Goal: Task Accomplishment & Management: Manage account settings

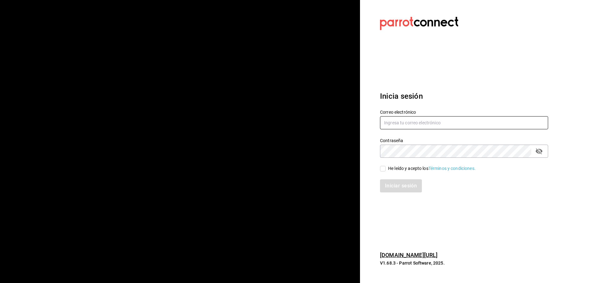
click at [408, 120] on input "text" at bounding box center [464, 122] width 168 height 13
type input "[EMAIL_ADDRESS][DOMAIN_NAME]"
click at [395, 167] on div "He leído y acepto los Términos y condiciones." at bounding box center [431, 168] width 87 height 7
click at [385, 167] on input "He leído y acepto los Términos y condiciones." at bounding box center [383, 169] width 6 height 6
checkbox input "true"
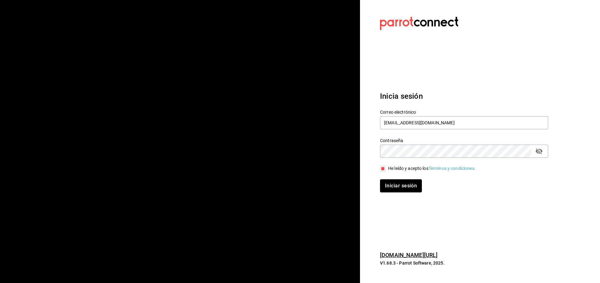
click at [393, 173] on div "Iniciar sesión" at bounding box center [460, 182] width 176 height 21
click at [393, 187] on button "Iniciar sesión" at bounding box center [401, 185] width 42 height 13
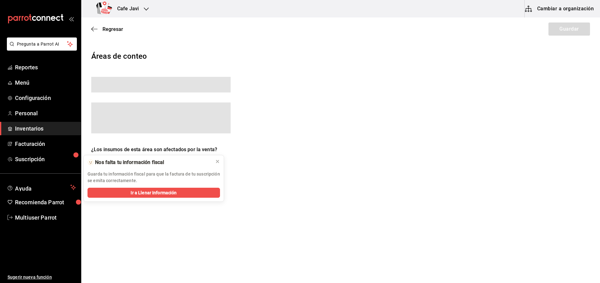
click at [29, 130] on span "Inventarios" at bounding box center [45, 128] width 61 height 8
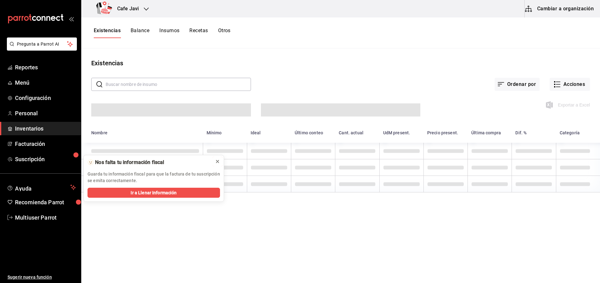
click at [219, 163] on icon at bounding box center [217, 161] width 5 height 5
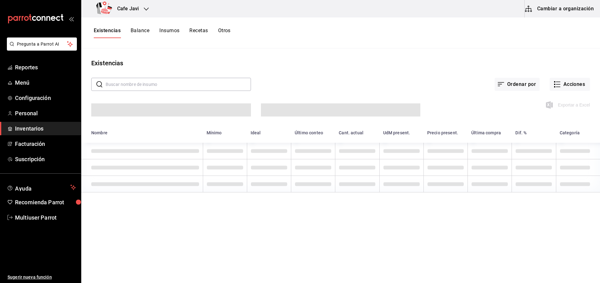
click at [567, 7] on button "Cambiar a organización" at bounding box center [560, 8] width 70 height 17
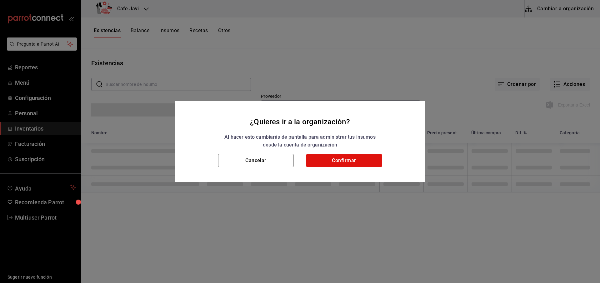
click at [363, 150] on h2 "¿Quieres ir a la organización? Al hacer esto cambiarás de pantalla para adminis…" at bounding box center [300, 127] width 251 height 53
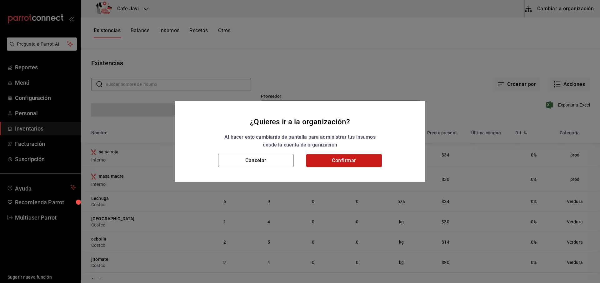
click at [361, 158] on button "Confirmar" at bounding box center [344, 160] width 76 height 13
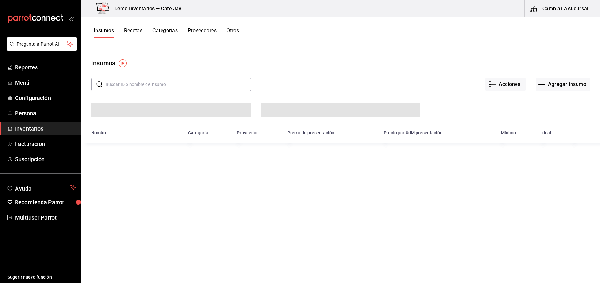
click at [132, 25] on div "Insumos Recetas Categorías Proveedores Otros" at bounding box center [340, 32] width 519 height 31
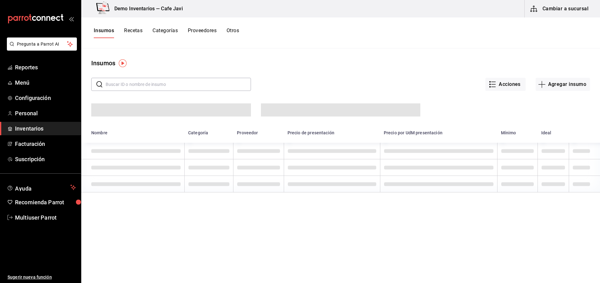
click at [129, 31] on button "Recetas" at bounding box center [133, 32] width 18 height 11
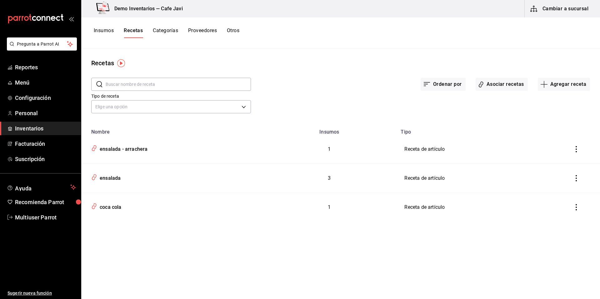
click at [413, 209] on td "Receta de artículo" at bounding box center [476, 207] width 158 height 29
click at [505, 83] on button "Asociar recetas" at bounding box center [501, 84] width 52 height 13
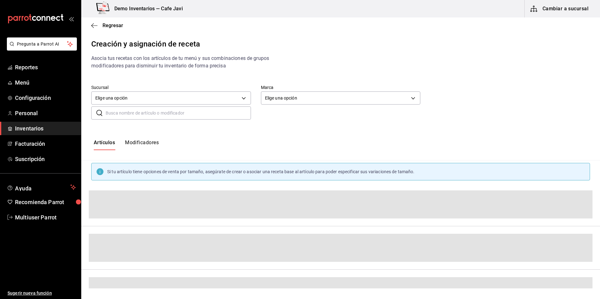
click at [143, 139] on div "Artículos Modificadores" at bounding box center [340, 145] width 519 height 31
click at [145, 146] on button "Modificadores" at bounding box center [142, 145] width 34 height 11
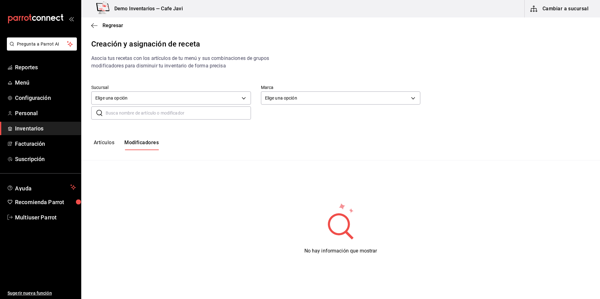
click at [105, 144] on button "Artículos" at bounding box center [104, 145] width 21 height 11
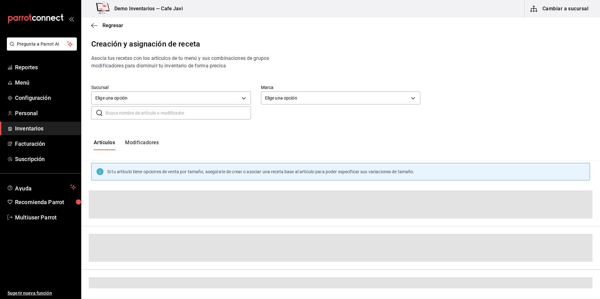
click at [147, 151] on div "Artículos Modificadores" at bounding box center [340, 145] width 519 height 31
click at [154, 147] on button "Modificadores" at bounding box center [142, 145] width 34 height 11
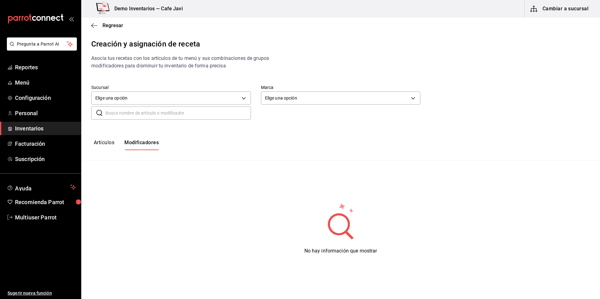
click at [109, 146] on button "Artículos" at bounding box center [104, 145] width 21 height 11
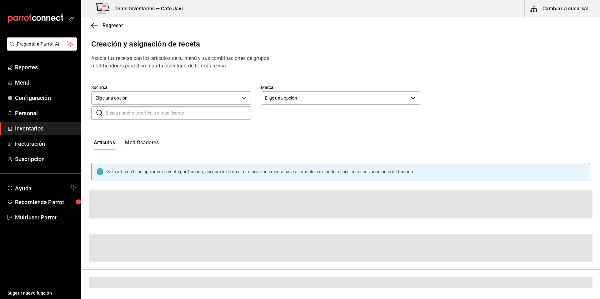
click at [151, 151] on div "Artículos Modificadores" at bounding box center [340, 145] width 519 height 31
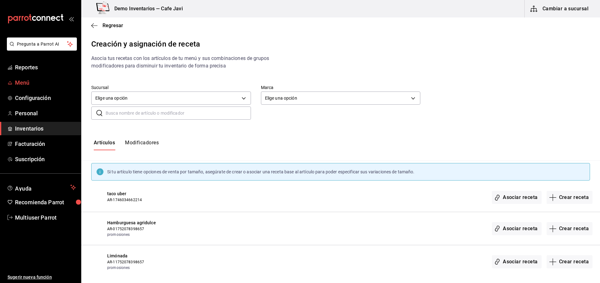
click at [22, 80] on span "Menú" at bounding box center [45, 82] width 61 height 8
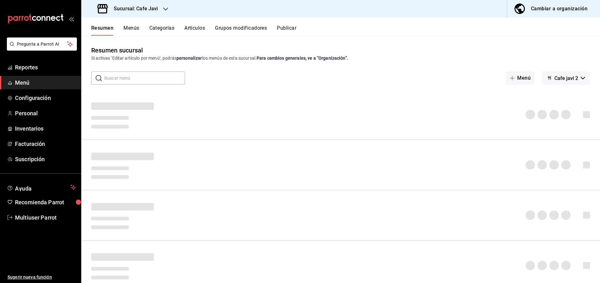
click at [137, 24] on div "Resumen Menús Categorías Artículos Grupos modificadores Publicar" at bounding box center [340, 26] width 519 height 18
click at [132, 27] on button "Menús" at bounding box center [131, 30] width 16 height 11
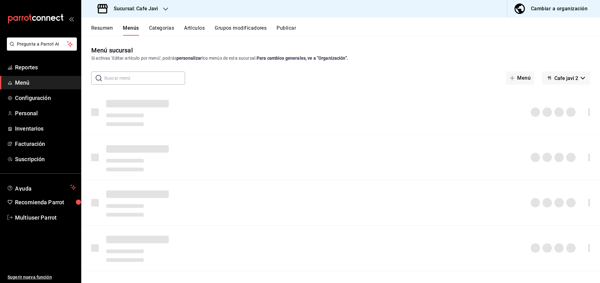
click at [202, 30] on button "Artículos" at bounding box center [194, 30] width 21 height 11
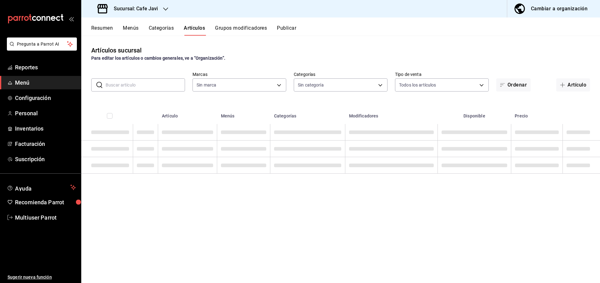
type input "76c069c3-bcff-435d-a94b-648ec5996950,401dc347-6996-41f4-a021-20cbf7befbe1"
click at [139, 114] on th at bounding box center [145, 114] width 25 height 20
type input "76c069c3-bcff-435d-a94b-648ec5996950,401dc347-6996-41f4-a021-20cbf7befbe1"
type input "11f3a654-a9e7-4b8a-8131-6030cf7c39be,3c86d482-fe83-4593-ae78-d33094e98e9d,48b14…"
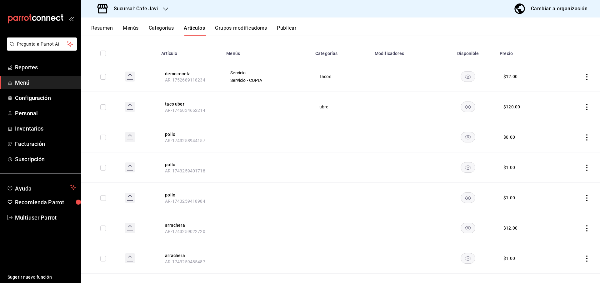
scroll to position [65, 0]
drag, startPoint x: 162, startPoint y: 168, endPoint x: 206, endPoint y: 171, distance: 44.1
click at [206, 171] on th "pollo AR-1743259401718" at bounding box center [189, 165] width 65 height 30
click at [35, 131] on span "Inventarios" at bounding box center [45, 128] width 61 height 8
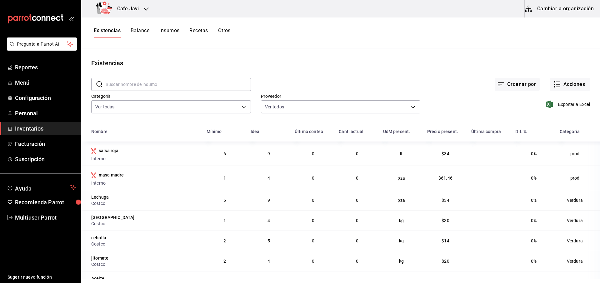
click at [561, 12] on button "Cambiar a organización" at bounding box center [560, 8] width 70 height 17
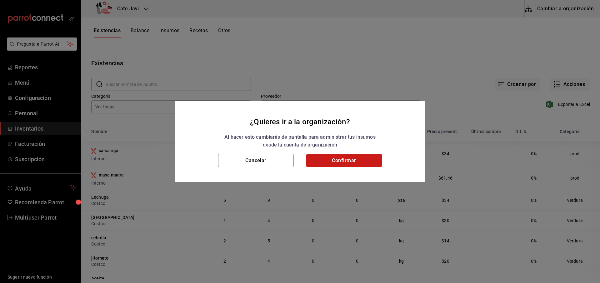
click at [359, 158] on button "Confirmar" at bounding box center [344, 160] width 76 height 13
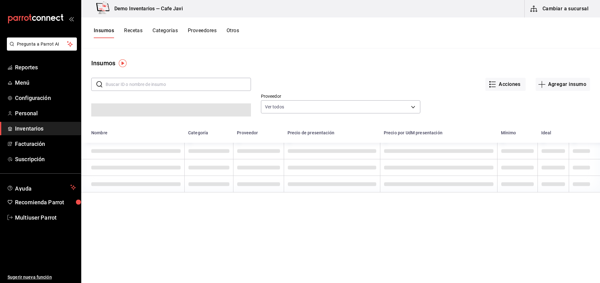
click at [138, 33] on button "Recetas" at bounding box center [133, 32] width 18 height 11
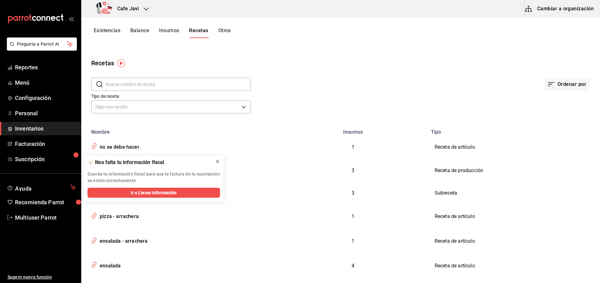
click at [218, 159] on icon at bounding box center [217, 161] width 5 height 5
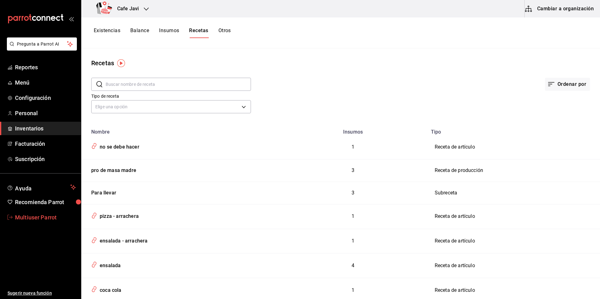
click at [45, 219] on span "Multiuser Parrot" at bounding box center [45, 217] width 61 height 8
